Goal: Check status

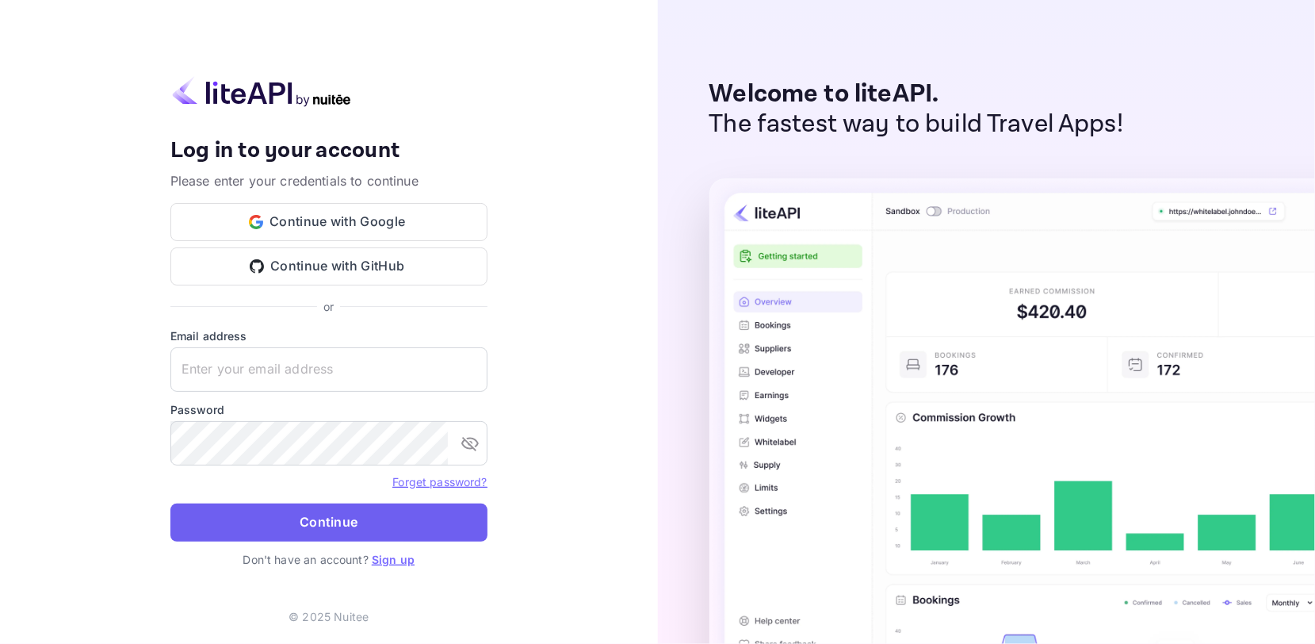
type input "[EMAIL_ADDRESS][DOMAIN_NAME]"
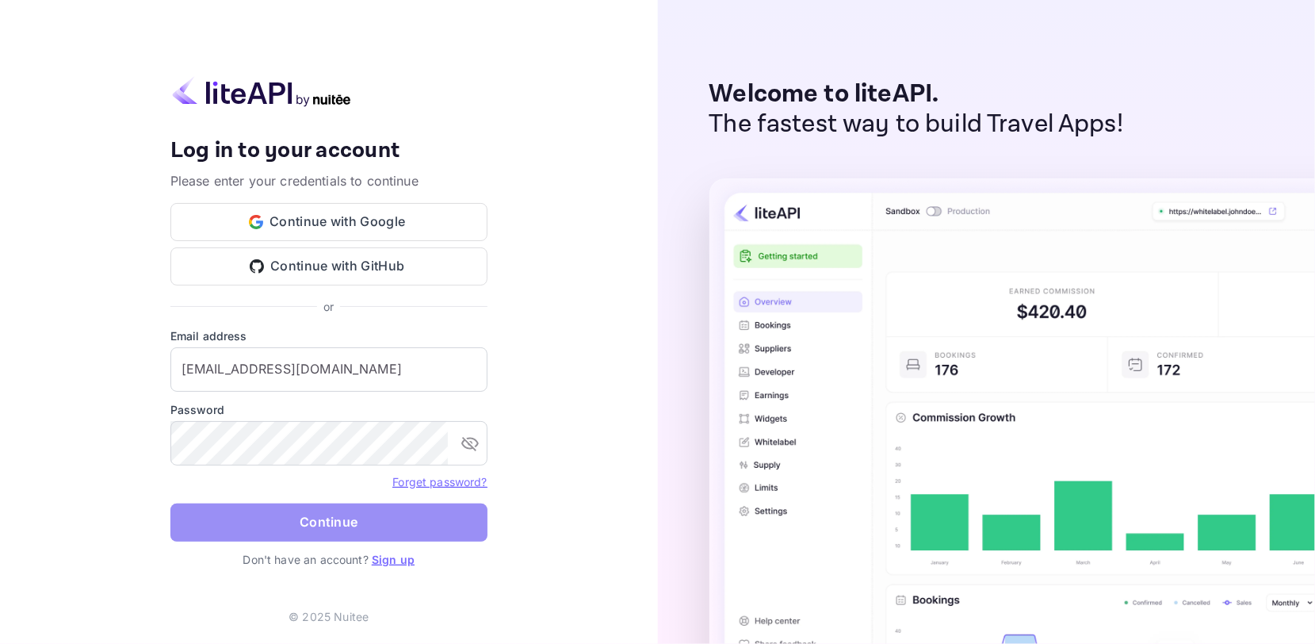
click at [317, 516] on button "Continue" at bounding box center [328, 522] width 317 height 38
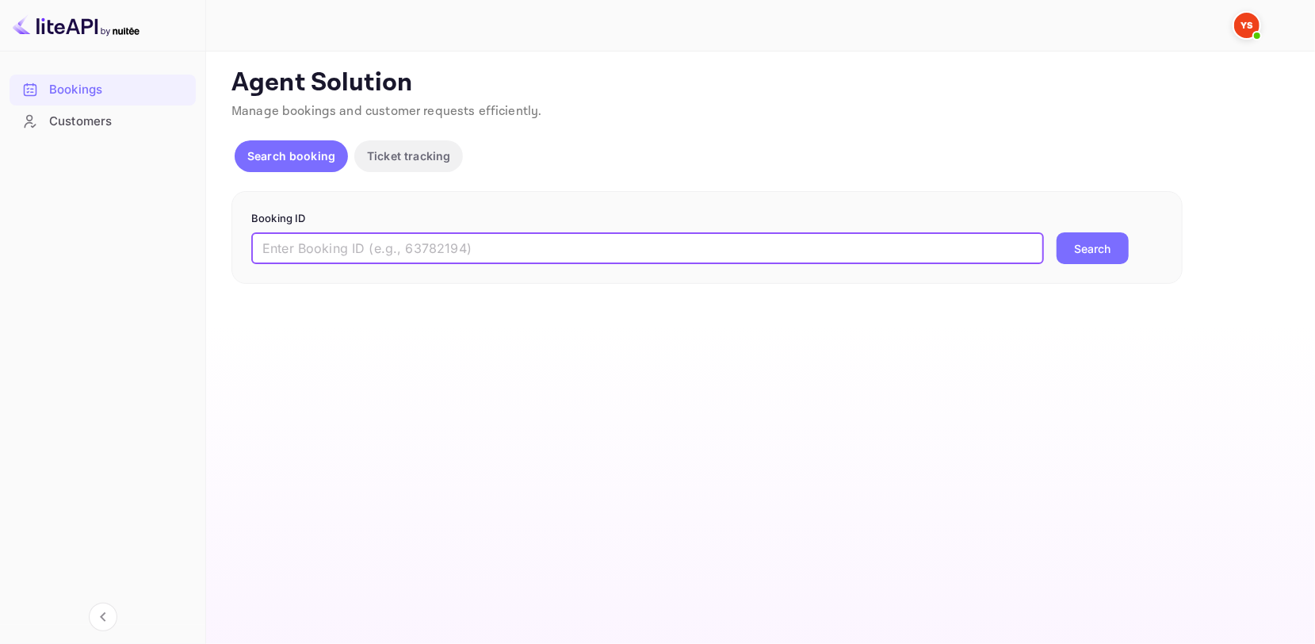
click at [371, 243] on input "text" at bounding box center [647, 248] width 793 height 32
paste input "6878929"
type input "6878929"
click at [1093, 257] on button "Search" at bounding box center [1092, 248] width 72 height 32
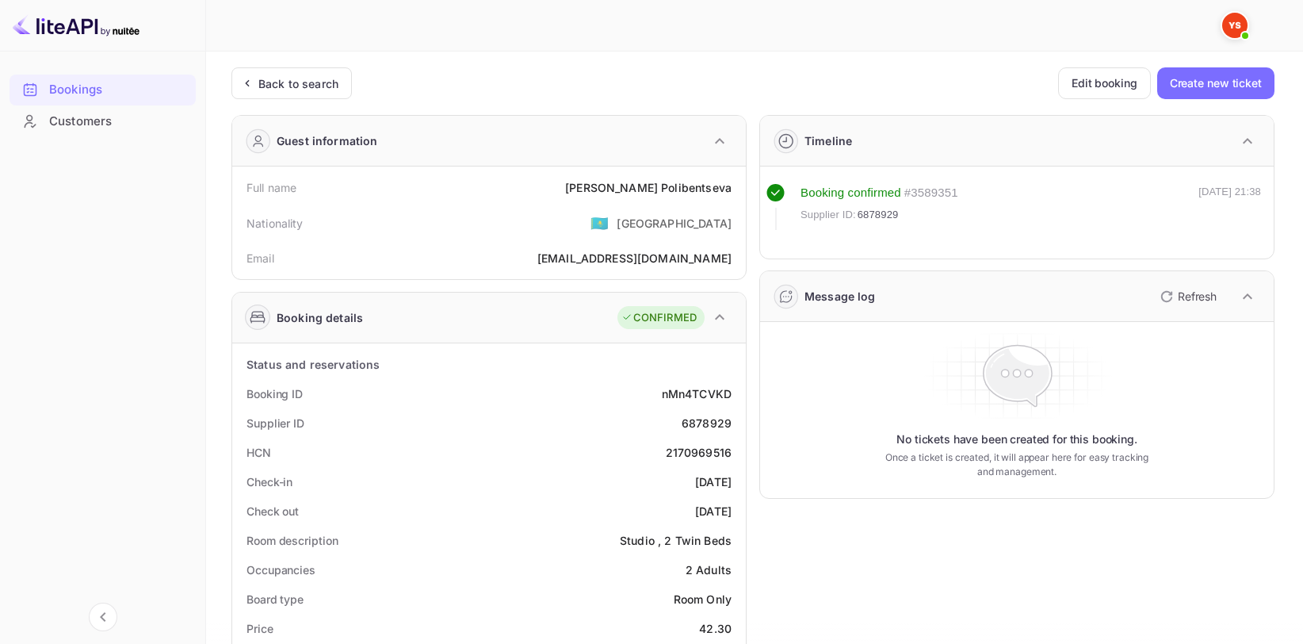
click at [683, 187] on div "[PERSON_NAME]" at bounding box center [648, 187] width 166 height 17
copy div "[PERSON_NAME]"
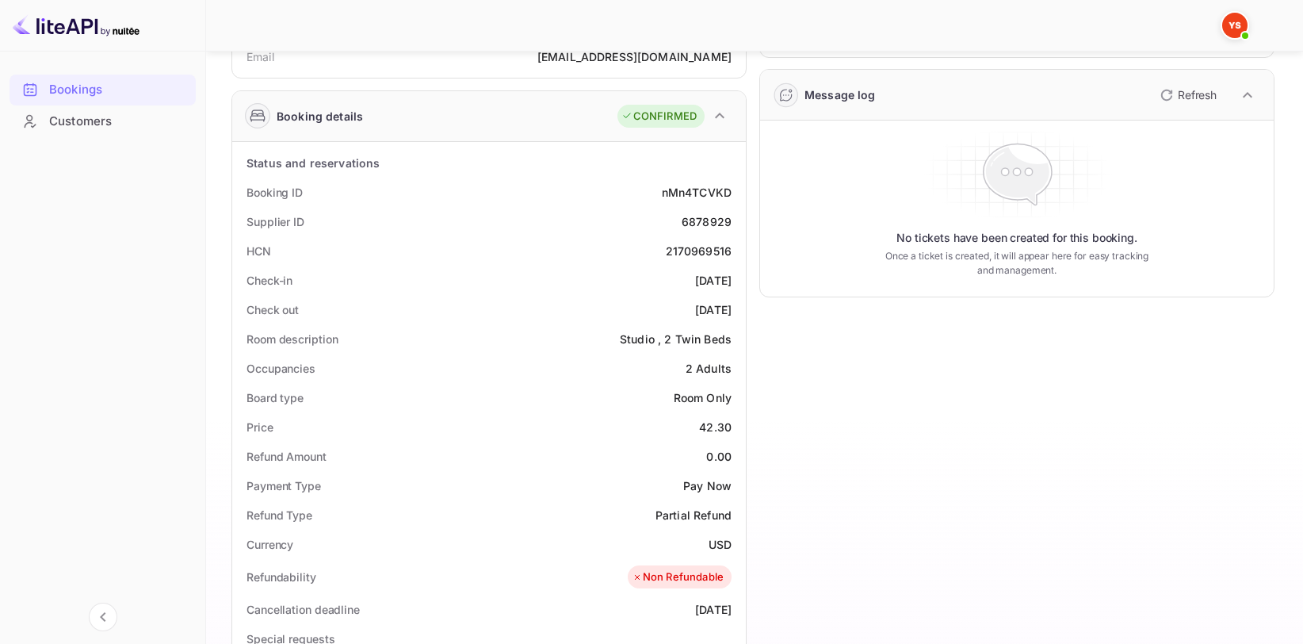
scroll to position [79, 0]
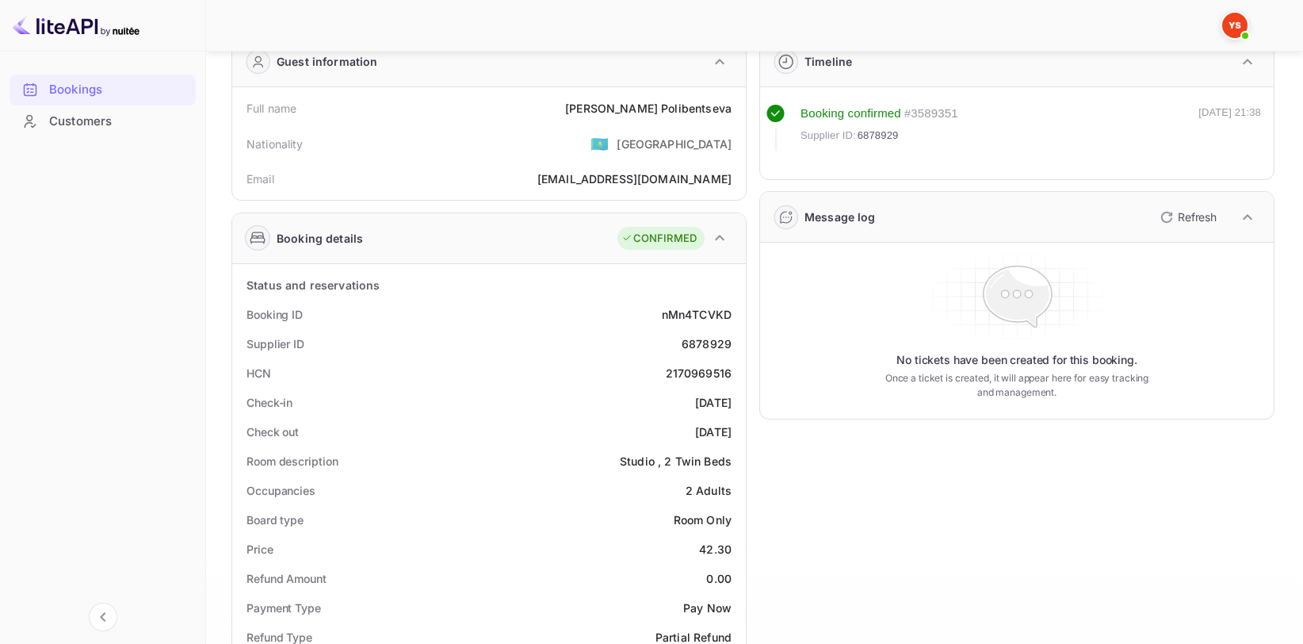
click at [708, 323] on div "Booking ID nMn4TCVKD" at bounding box center [489, 314] width 501 height 29
click at [701, 338] on div "6878929" at bounding box center [707, 343] width 50 height 17
copy div "6878929"
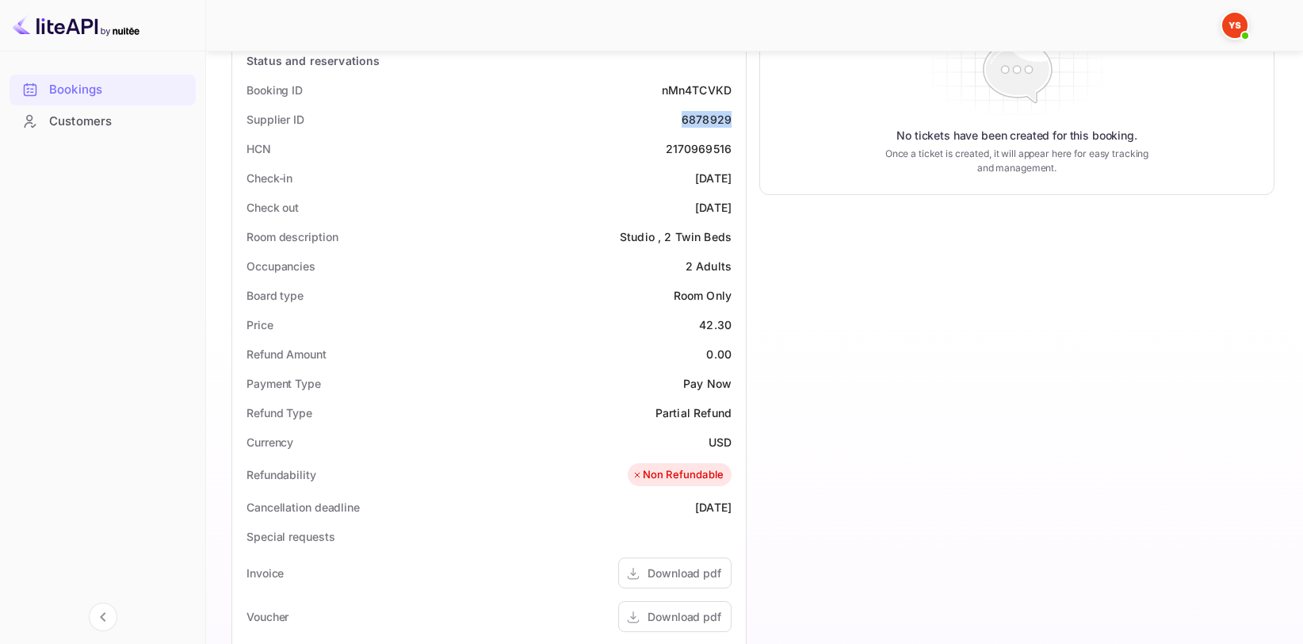
scroll to position [317, 0]
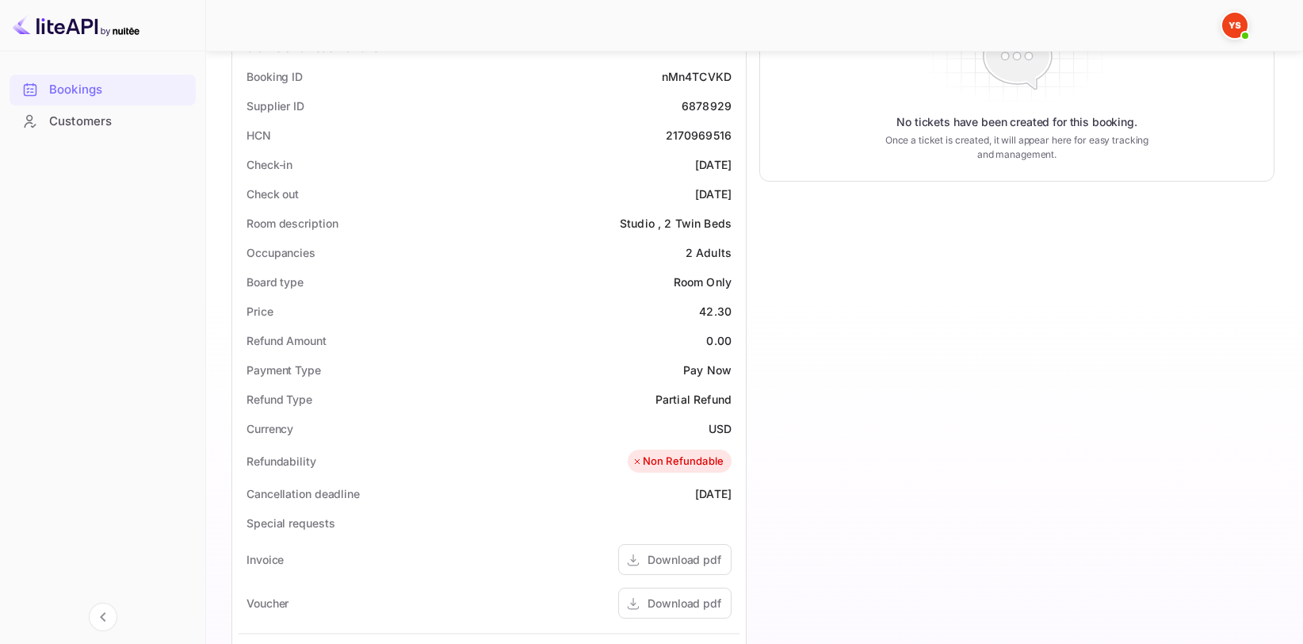
click at [713, 311] on div "42.30" at bounding box center [715, 311] width 32 height 17
copy div "42.30"
click at [717, 424] on div "USD" at bounding box center [719, 428] width 23 height 17
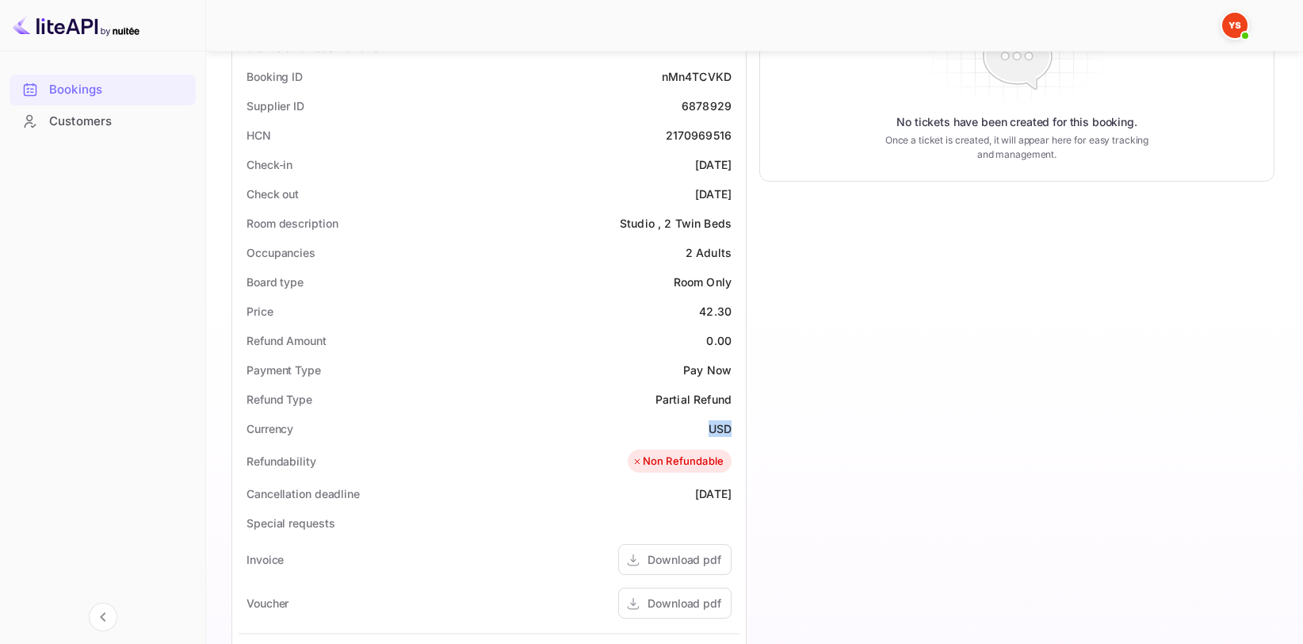
copy div "USD"
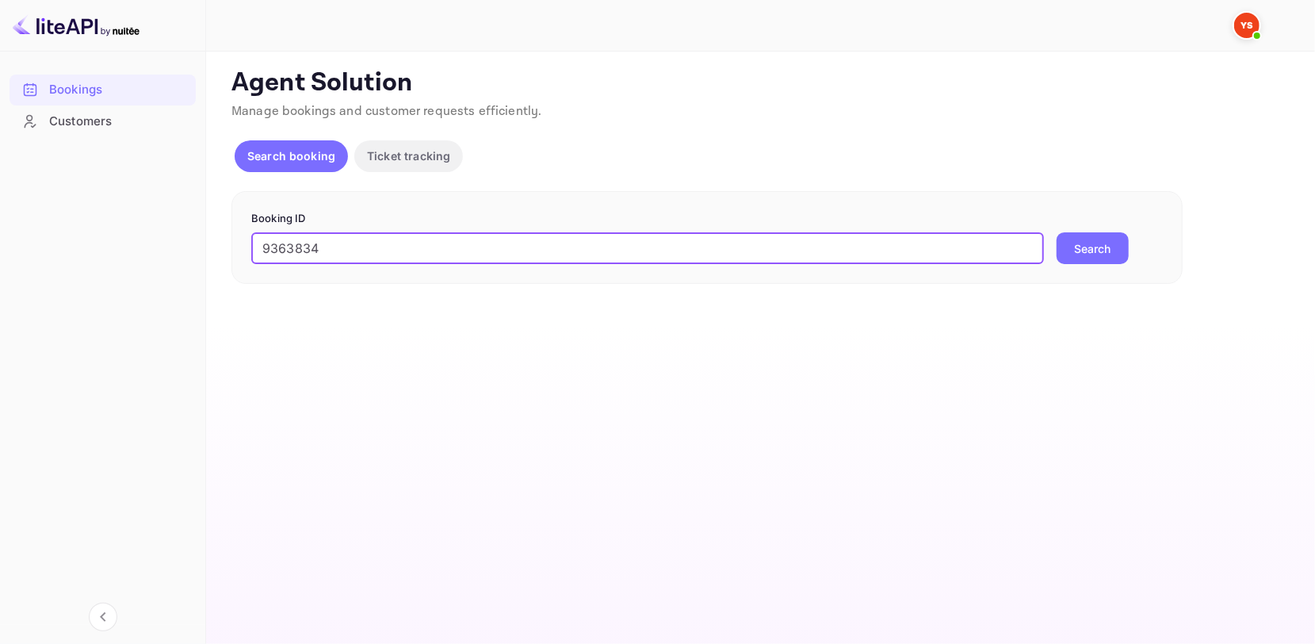
type input "9363834"
click at [1098, 250] on button "Search" at bounding box center [1092, 248] width 72 height 32
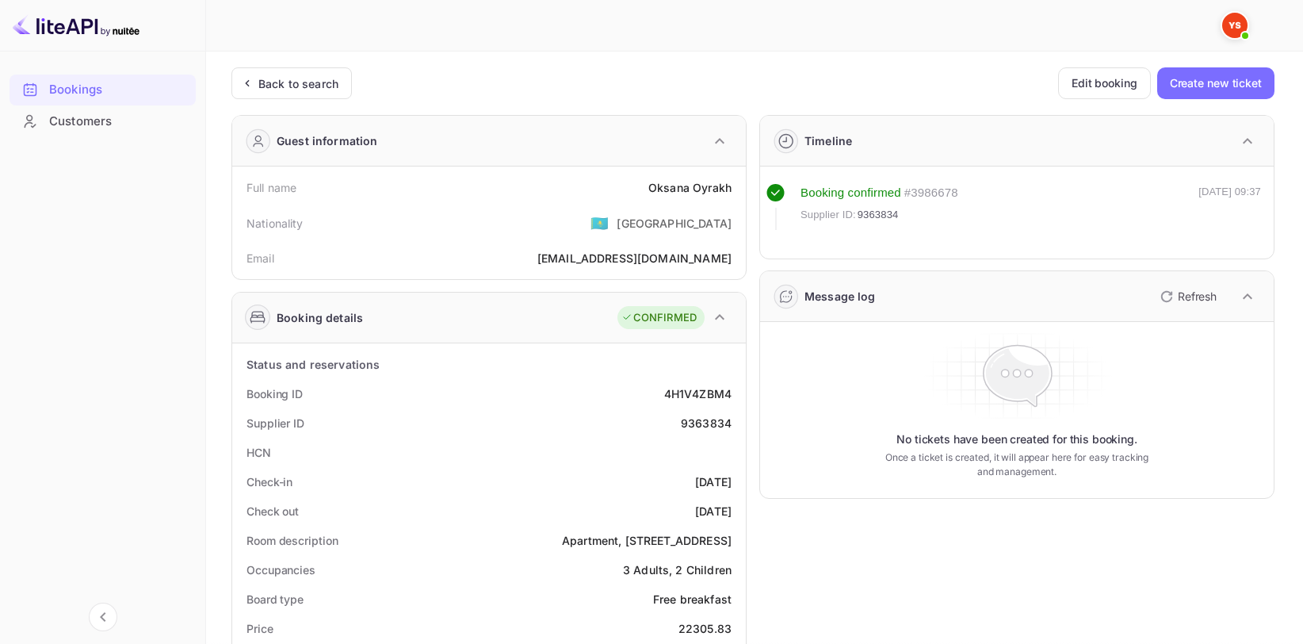
click at [696, 178] on div "Full name Oksana Oyrakh" at bounding box center [489, 187] width 501 height 29
click at [680, 185] on div "Oksana Oyrakh" at bounding box center [689, 187] width 83 height 17
copy div "Oksana Oyrakh"
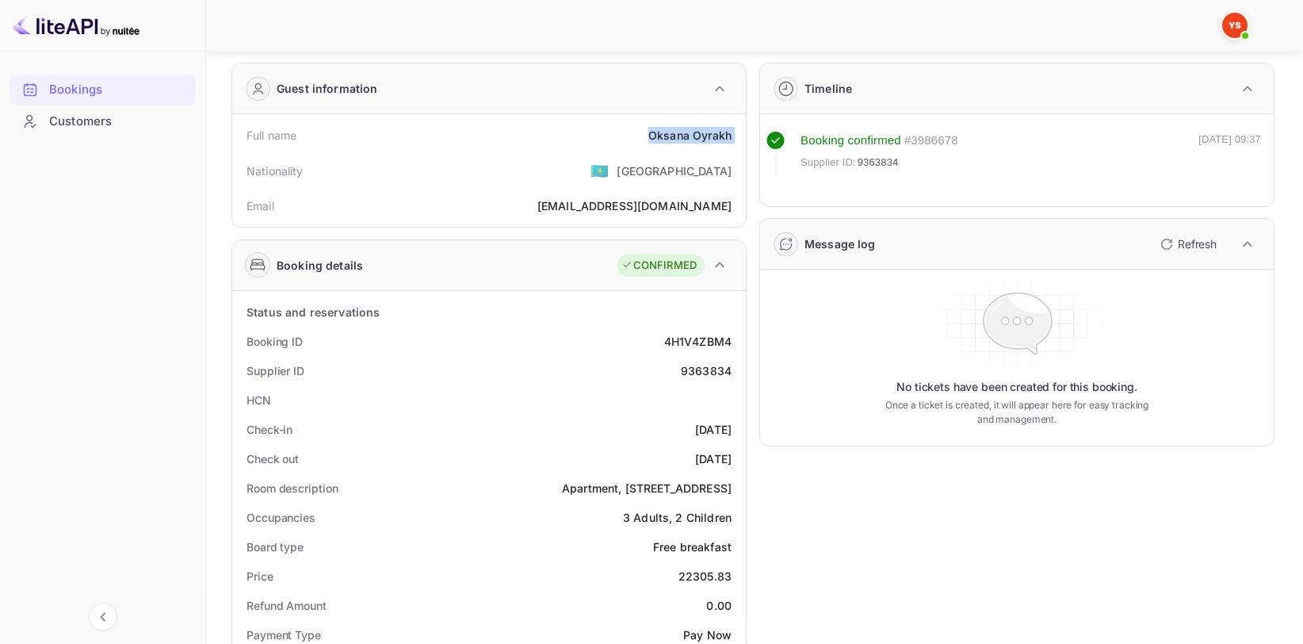
scroll to position [238, 0]
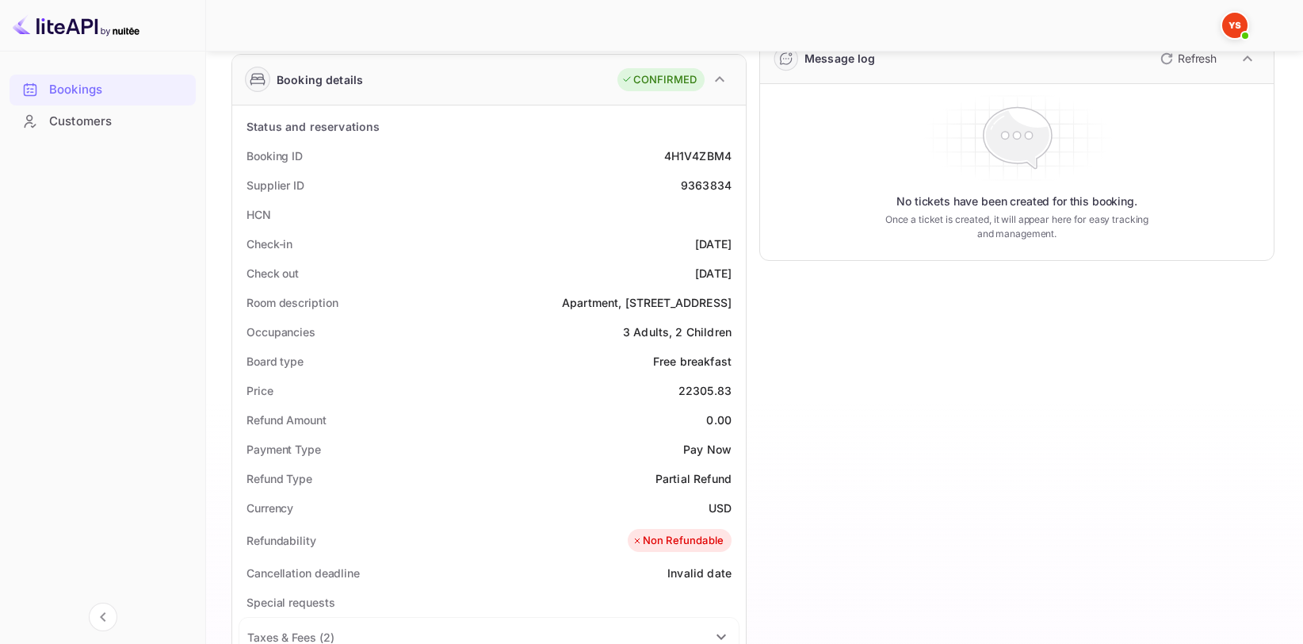
click at [715, 394] on div "22305.83" at bounding box center [704, 390] width 53 height 17
copy div "22305.83"
click at [723, 499] on div "USD" at bounding box center [719, 507] width 23 height 17
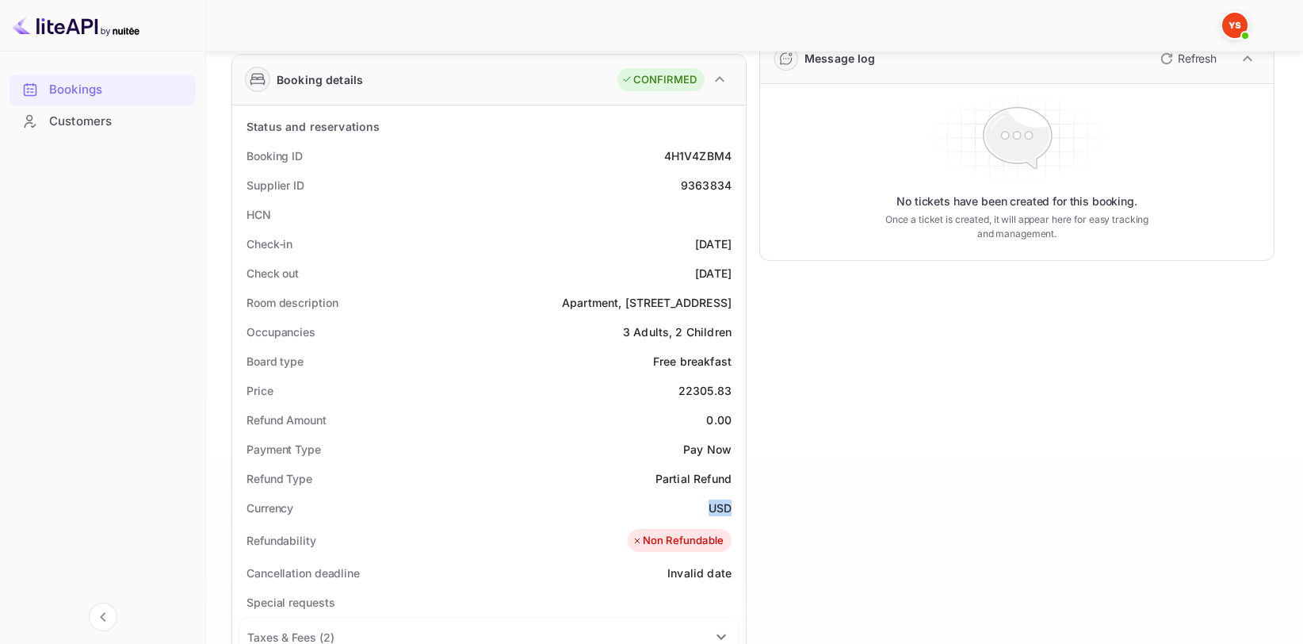
copy div "USD"
